Goal: Task Accomplishment & Management: Manage account settings

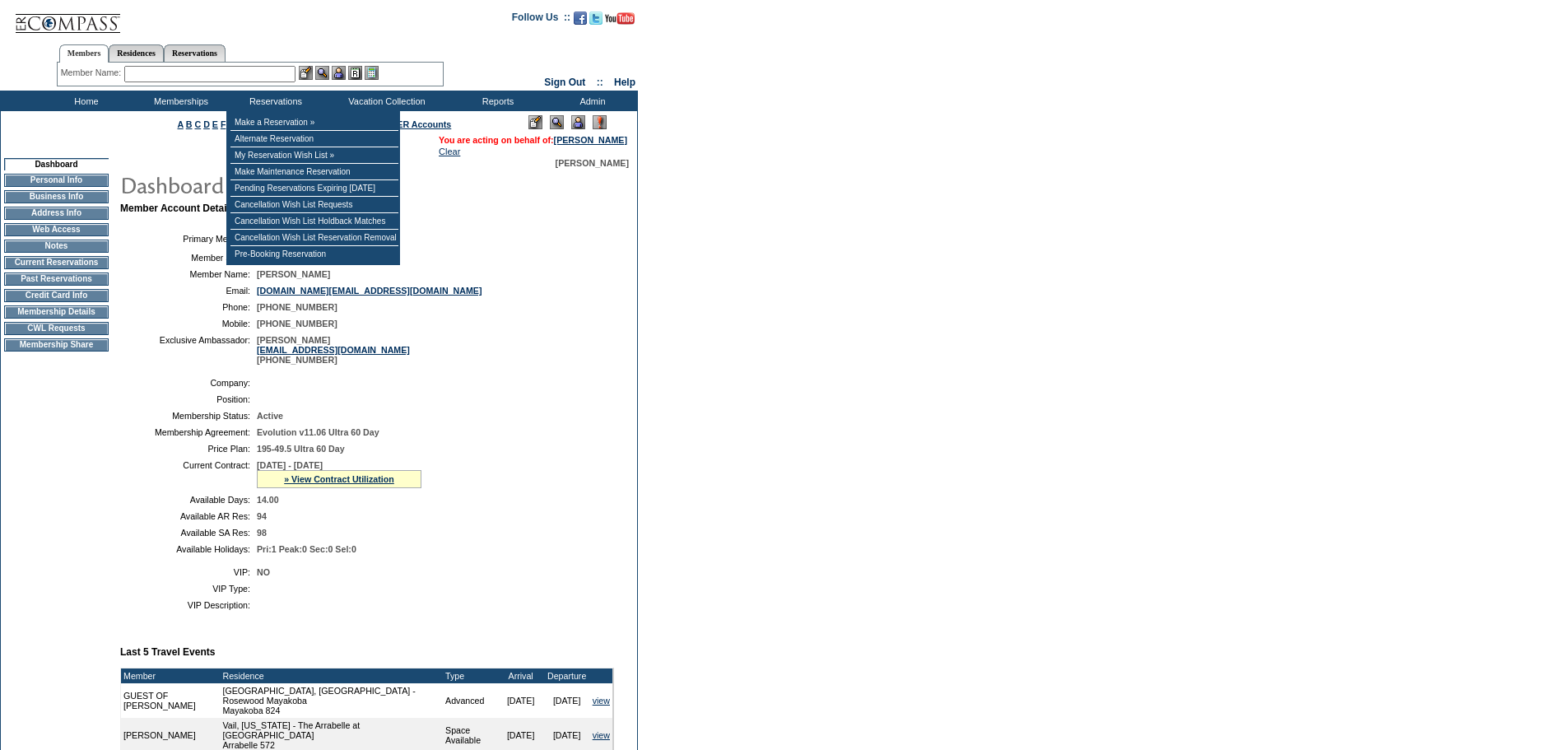
click at [216, 77] on input "text" at bounding box center [209, 74] width 171 height 16
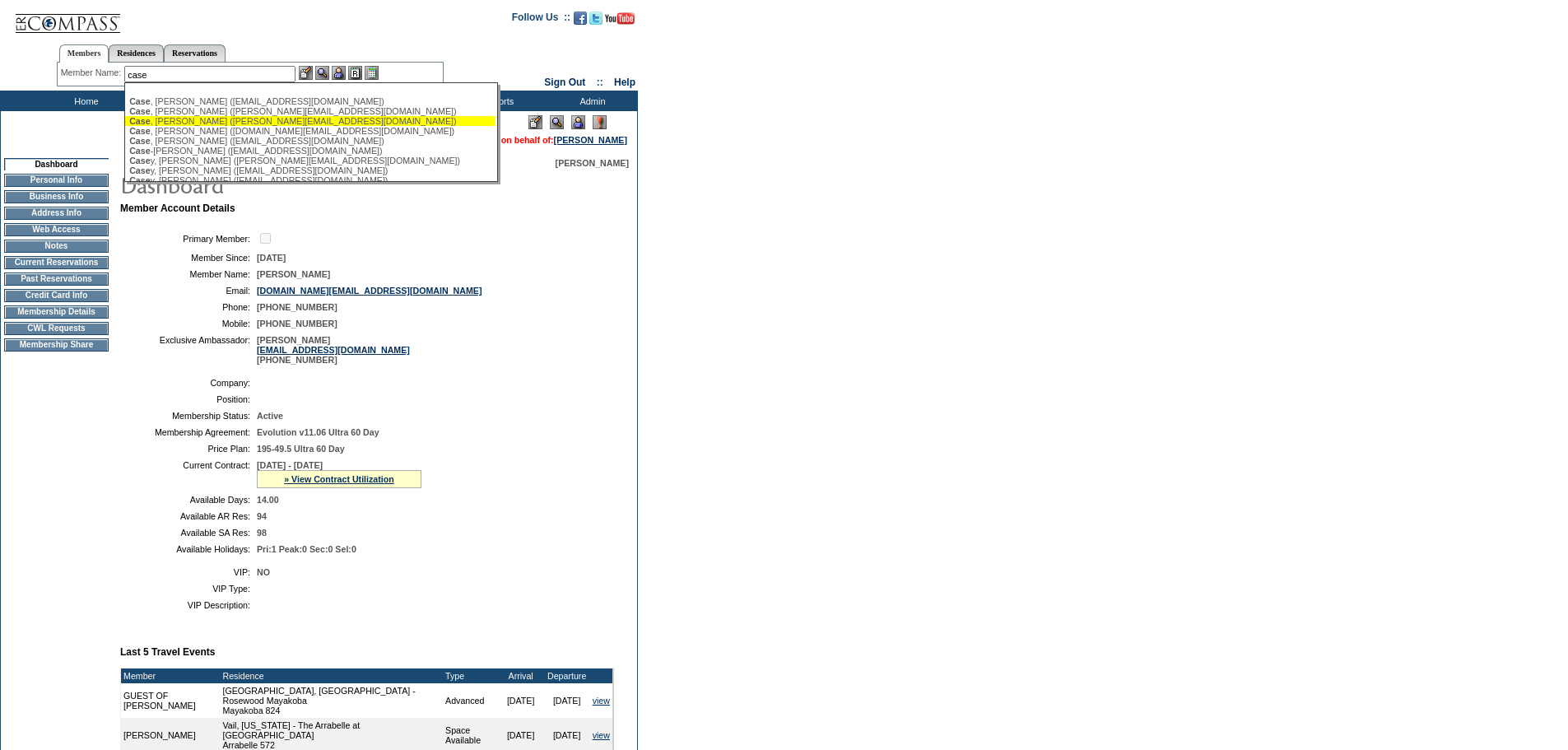
click at [235, 121] on div "[PERSON_NAME] ([PERSON_NAME][EMAIL_ADDRESS][DOMAIN_NAME])" at bounding box center [311, 120] width 362 height 10
type input "[PERSON_NAME] ([PERSON_NAME][EMAIL_ADDRESS][DOMAIN_NAME])"
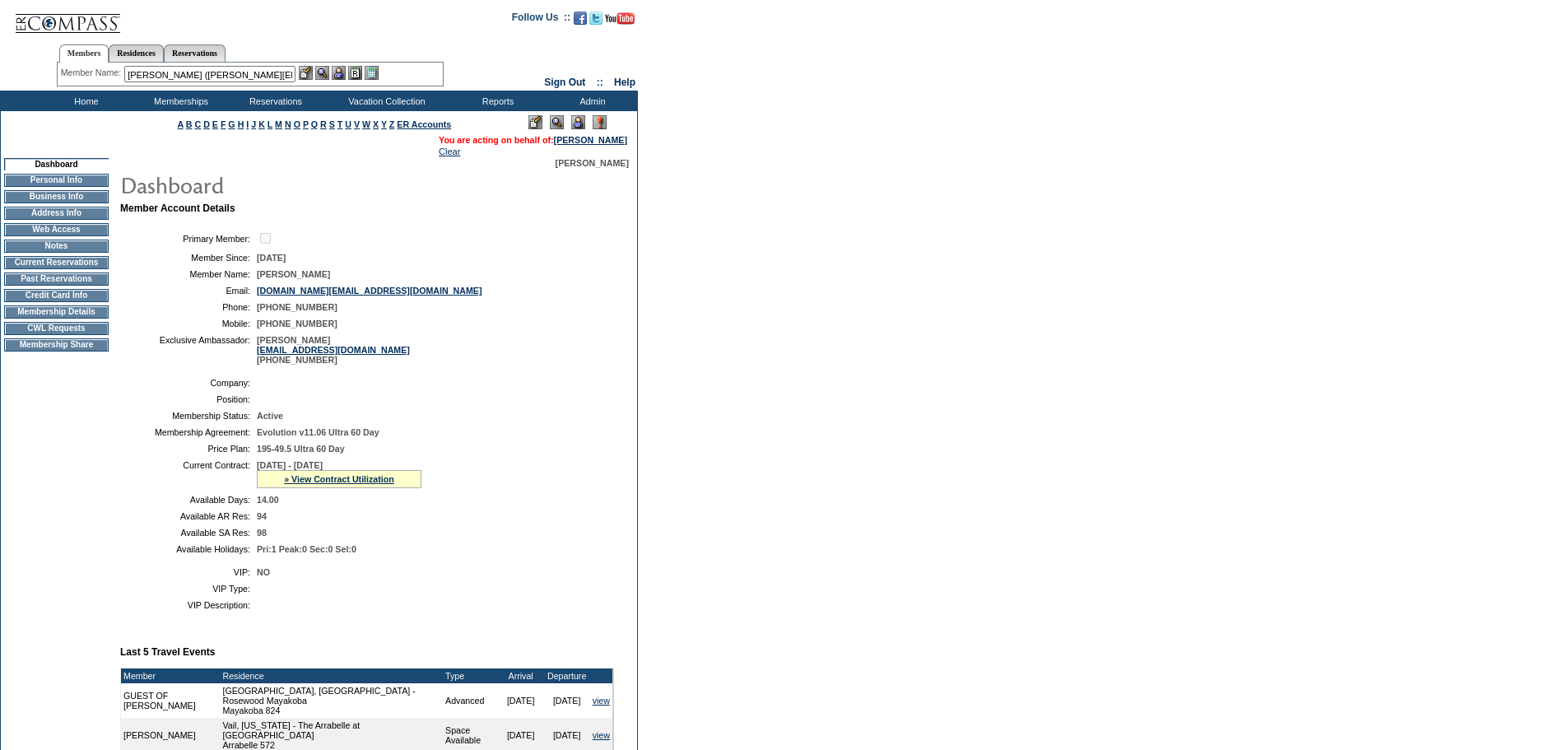
click at [344, 74] on img at bounding box center [338, 72] width 14 height 14
click at [326, 72] on img at bounding box center [322, 72] width 14 height 14
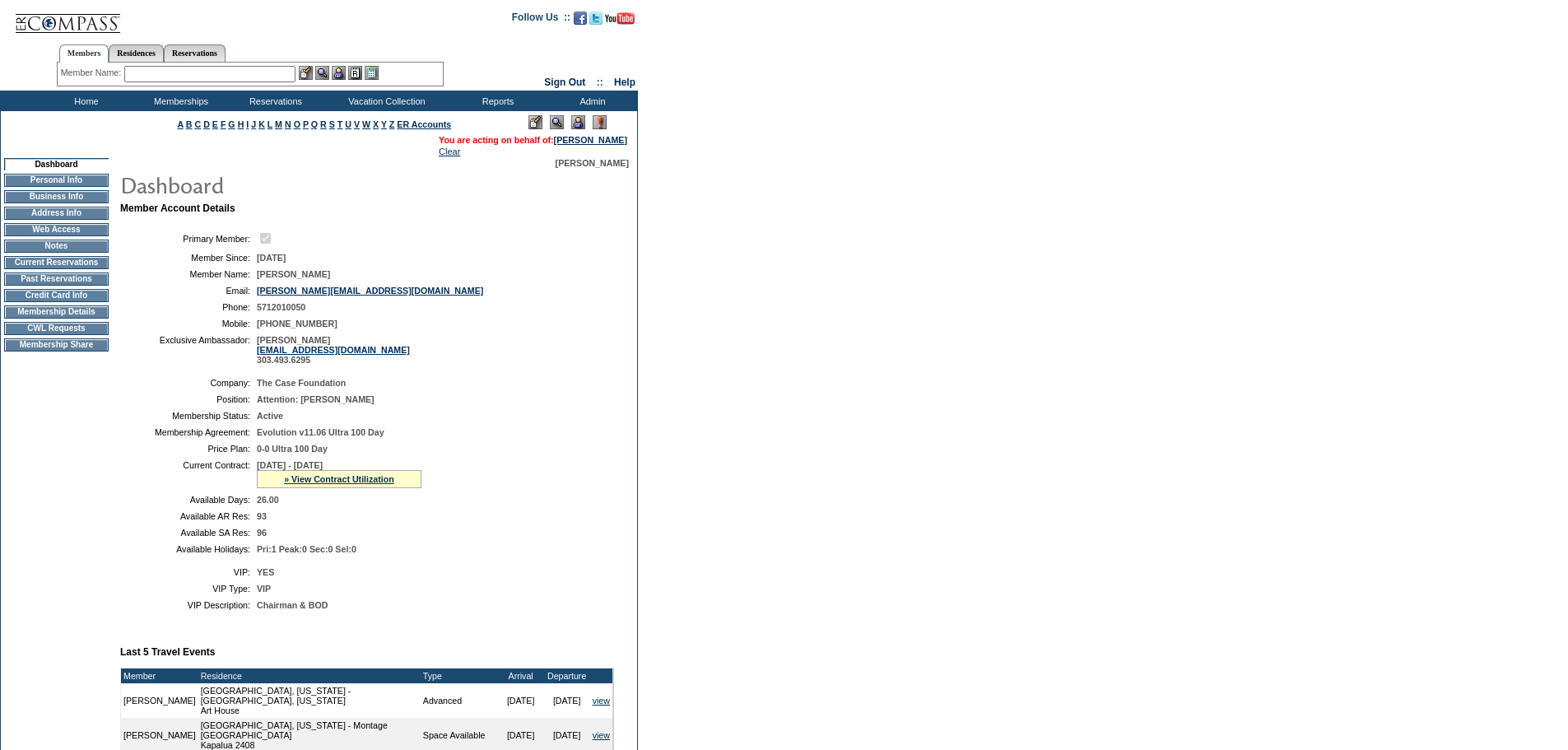
click at [350, 488] on div "» View Contract Utilization" at bounding box center [339, 479] width 165 height 18
click at [347, 484] on link "» View Contract Utilization" at bounding box center [339, 478] width 111 height 10
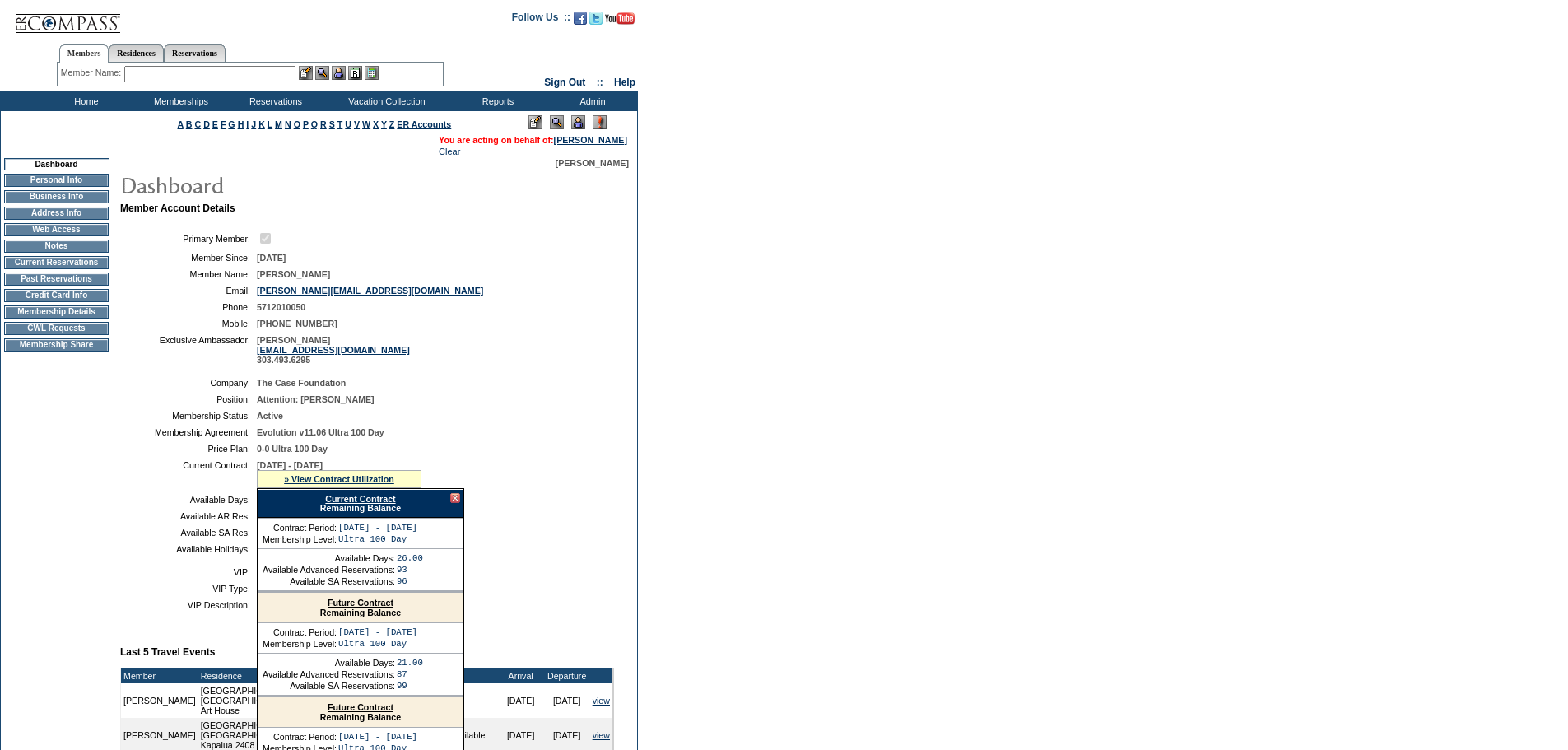
click at [392, 504] on link "Current Contract" at bounding box center [360, 498] width 70 height 10
click at [60, 256] on td at bounding box center [56, 255] width 104 height 5
click at [56, 274] on td at bounding box center [56, 271] width 104 height 5
click at [58, 269] on td "Current Reservations" at bounding box center [56, 263] width 104 height 14
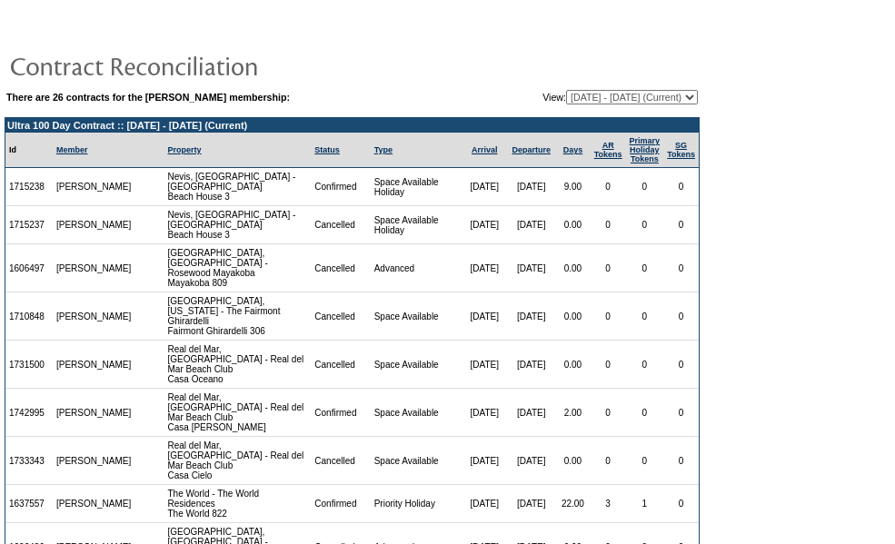
click at [605, 94] on select "[DATE] - [DATE] [DATE] - [DATE] [DATE] - [DATE] [DATE] - [DATE] [DATE] - [DATE]…" at bounding box center [632, 97] width 132 height 15
click at [566, 91] on select "[DATE] - [DATE] [DATE] - [DATE] [DATE] - [DATE] [DATE] - [DATE] [DATE] - [DATE]…" at bounding box center [632, 97] width 132 height 15
click at [640, 103] on select "[DATE] - [DATE] [DATE] - [DATE] [DATE] - [DATE] [DATE] - [DATE] [DATE] - [DATE]…" at bounding box center [632, 97] width 132 height 15
select select "139355"
click at [566, 91] on select "[DATE] - [DATE] [DATE] - [DATE] [DATE] - [DATE] [DATE] - [DATE] [DATE] - [DATE]…" at bounding box center [632, 97] width 132 height 15
